Goal: Task Accomplishment & Management: Manage account settings

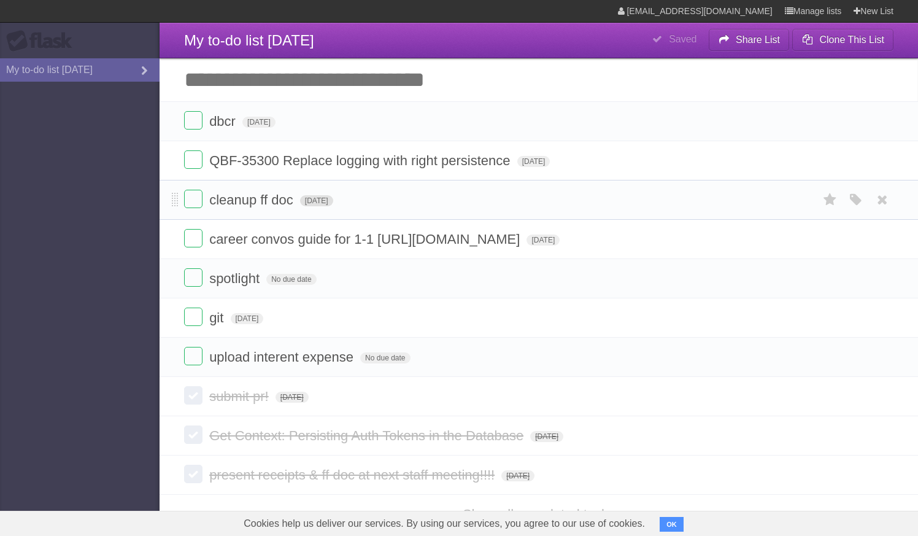
click at [323, 206] on span "[DATE]" at bounding box center [316, 200] width 33 height 11
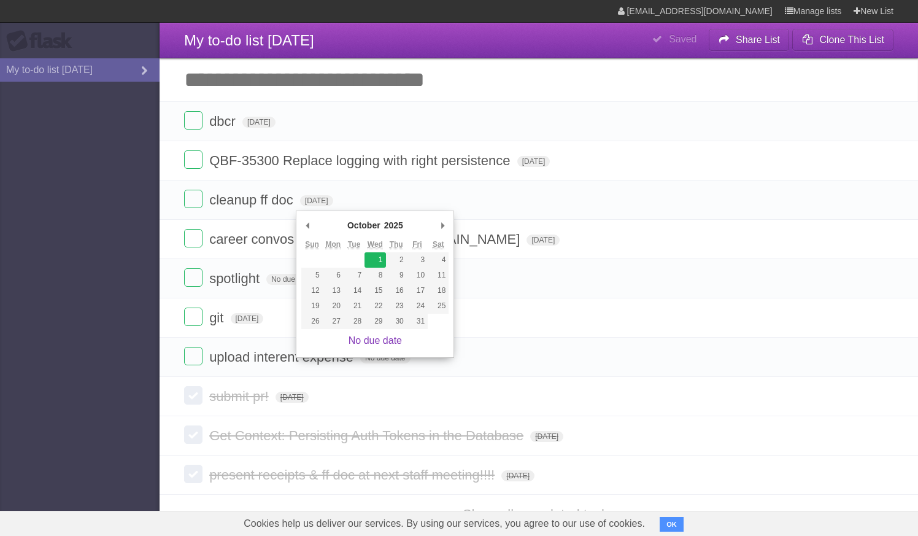
type span "[DATE]"
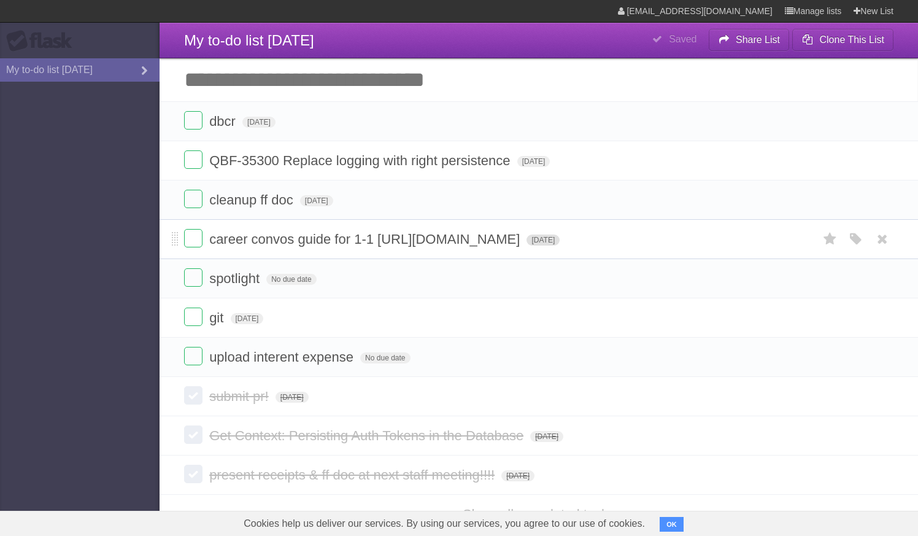
click at [527, 245] on span "[DATE]" at bounding box center [543, 239] width 33 height 11
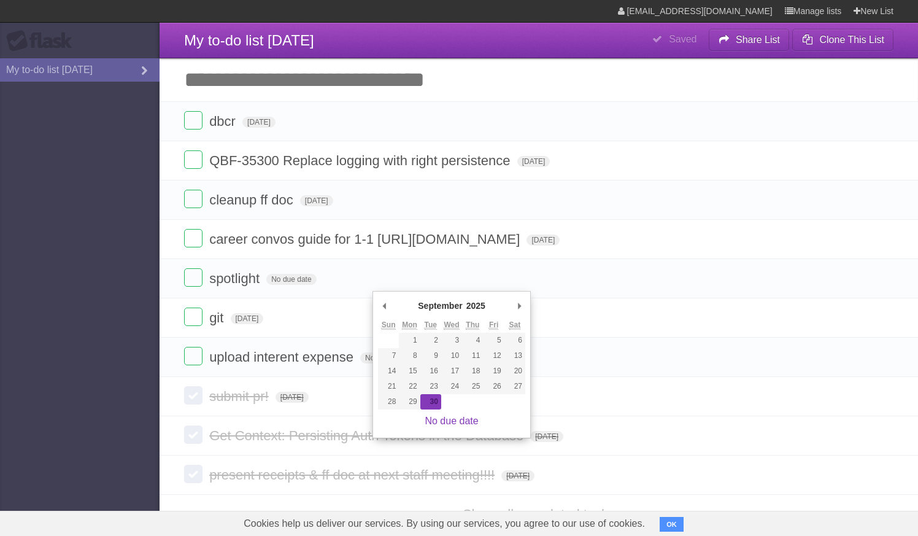
click at [512, 302] on div "September ******* ******** ***** ***** *** **** **** ****** ********* ******* *…" at bounding box center [451, 306] width 147 height 21
type span "[DATE]"
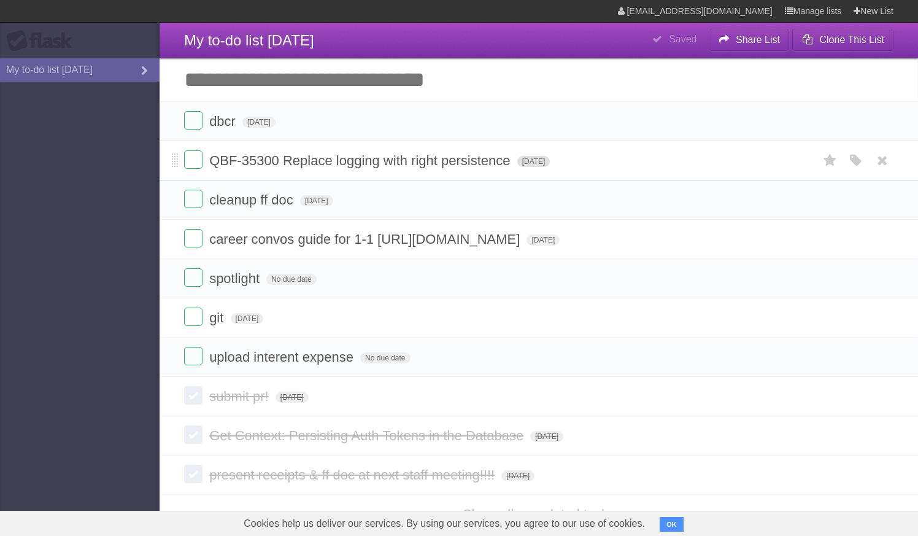
click at [541, 161] on span "[DATE]" at bounding box center [533, 161] width 33 height 11
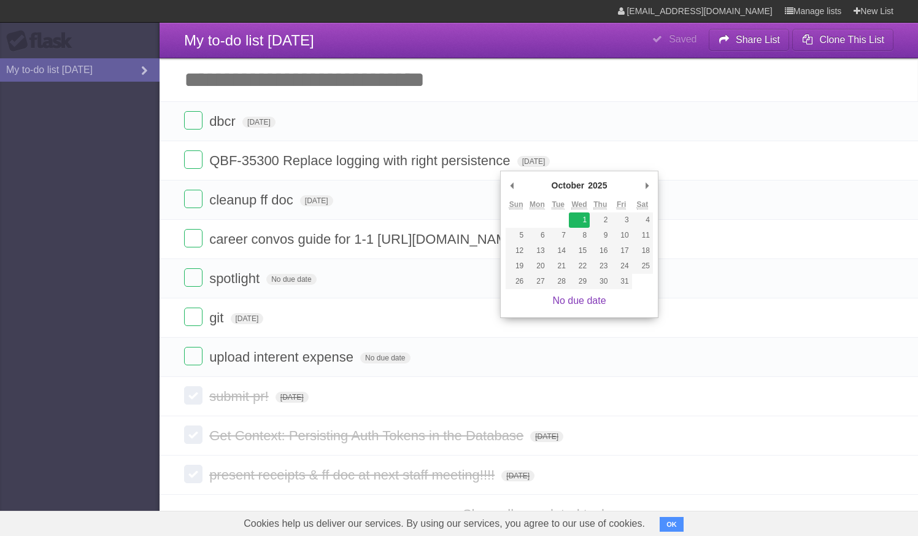
type span "[DATE]"
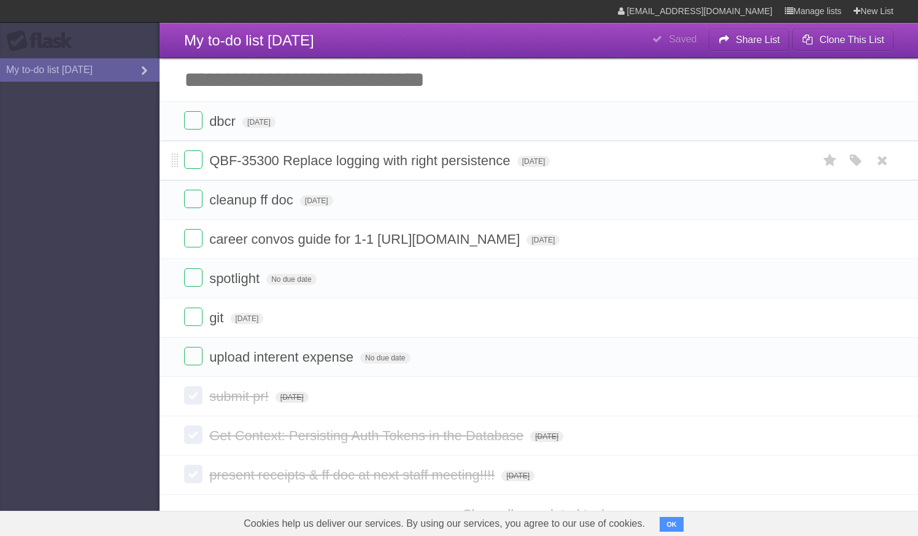
click at [224, 165] on span "QBF-35300 Replace logging with right persistence" at bounding box center [361, 160] width 304 height 15
click at [244, 198] on span "cleanup ff doc" at bounding box center [252, 199] width 87 height 15
click at [249, 241] on span "career convos guide for 1-1 [URL][DOMAIN_NAME]" at bounding box center [366, 238] width 314 height 15
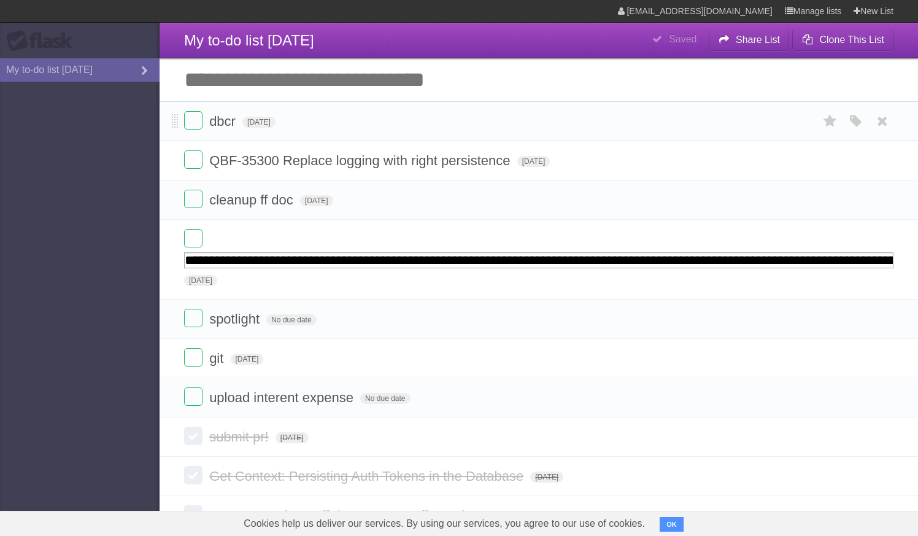
click at [239, 123] on form "dbcr [DATE] White Red Blue Green Purple Orange" at bounding box center [538, 121] width 709 height 20
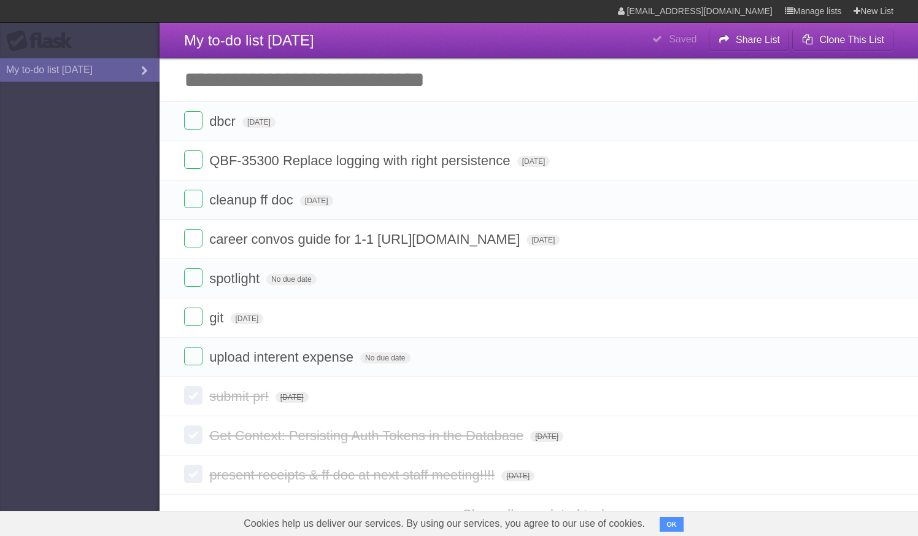
click at [386, 61] on input "Add another task" at bounding box center [539, 79] width 759 height 43
click at [389, 44] on header "**********" at bounding box center [539, 41] width 759 height 36
